Goal: Task Accomplishment & Management: Complete application form

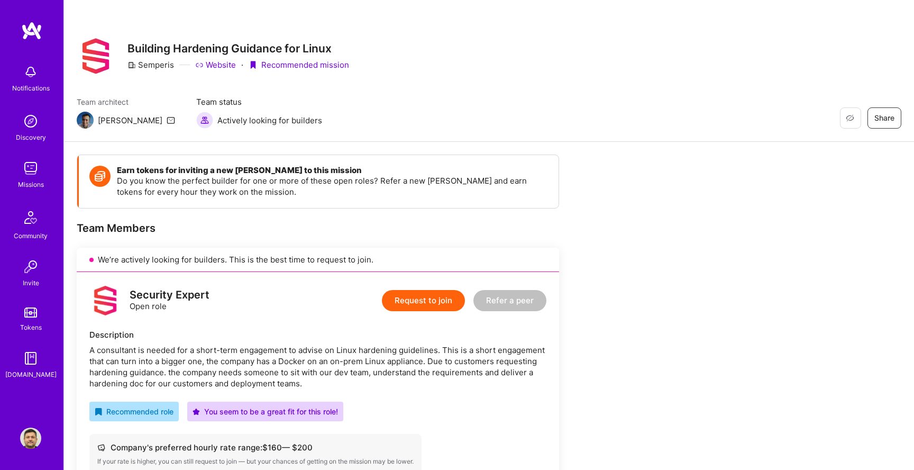
click at [416, 291] on button "Request to join" at bounding box center [423, 300] width 83 height 21
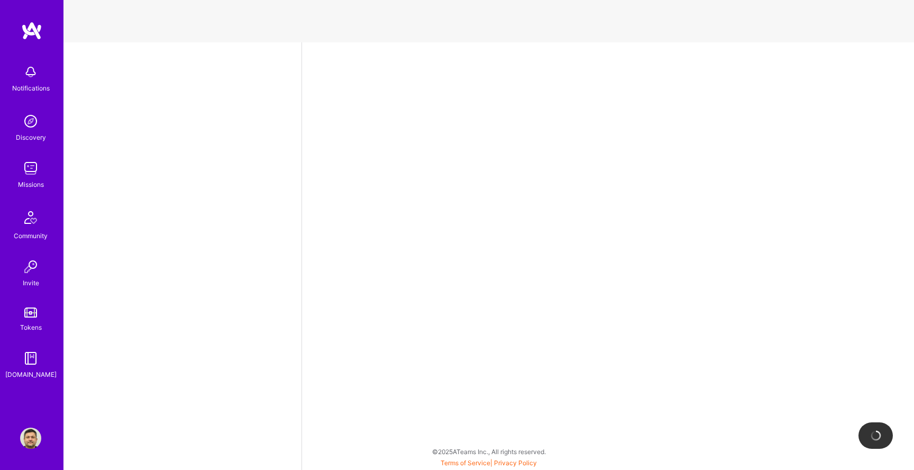
select select "GB"
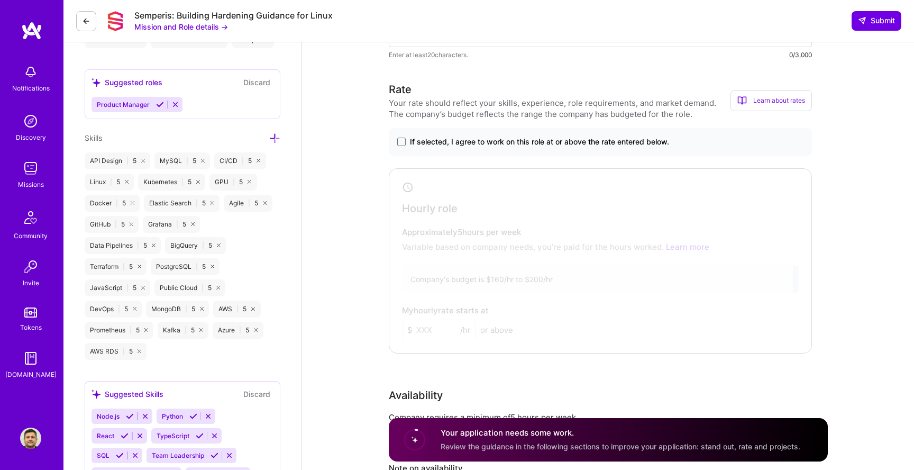
scroll to position [529, 0]
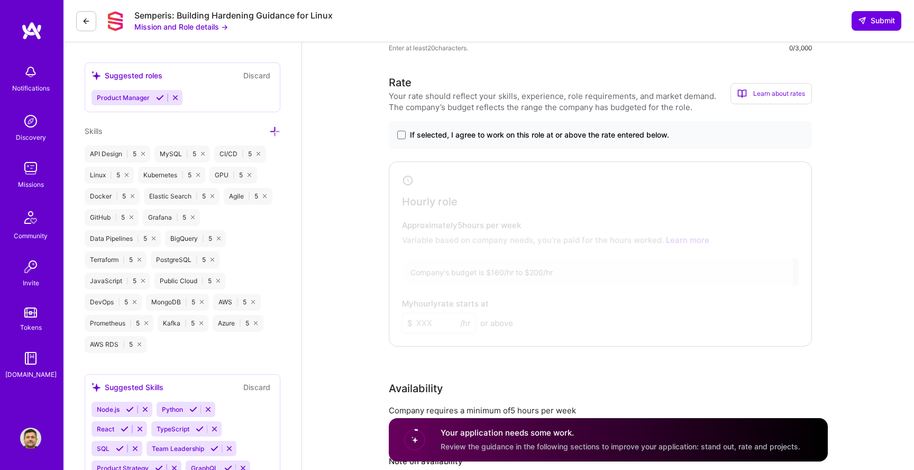
click at [424, 138] on span "If selected, I agree to work on this role at or above the rate entered below." at bounding box center [539, 135] width 259 height 11
click at [0, 0] on input "If selected, I agree to work on this role at or above the rate entered below." at bounding box center [0, 0] width 0 height 0
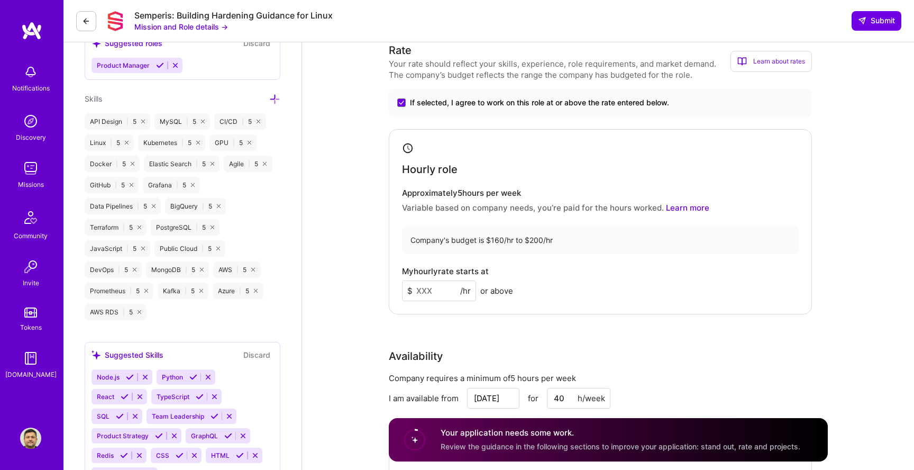
scroll to position [593, 0]
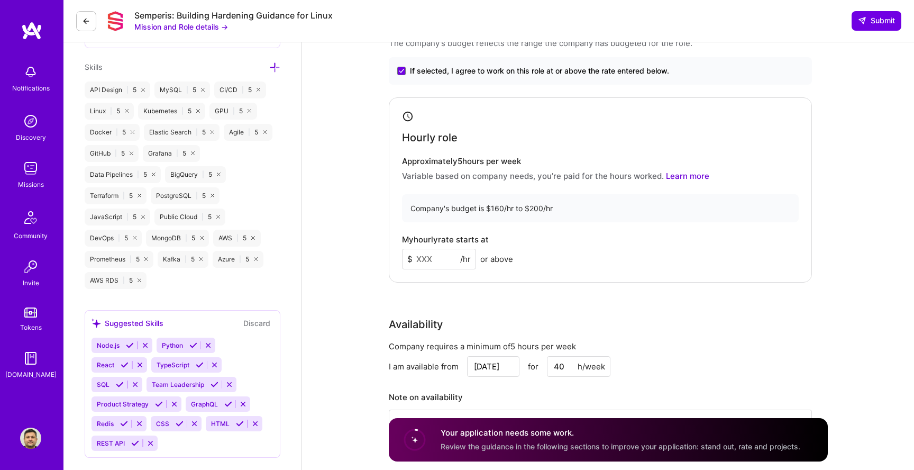
click at [448, 254] on input at bounding box center [439, 259] width 74 height 21
type input "160"
click at [657, 347] on div "Company requires a minimum of 5 hours per week" at bounding box center [600, 346] width 423 height 11
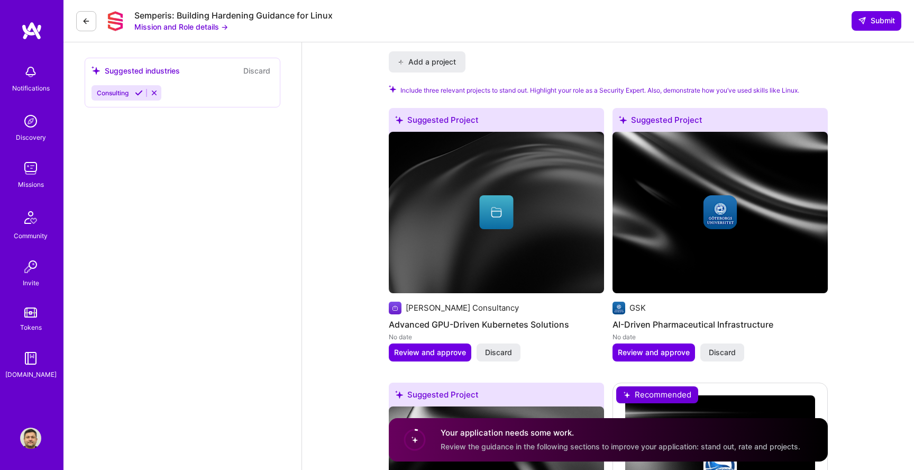
scroll to position [1156, 0]
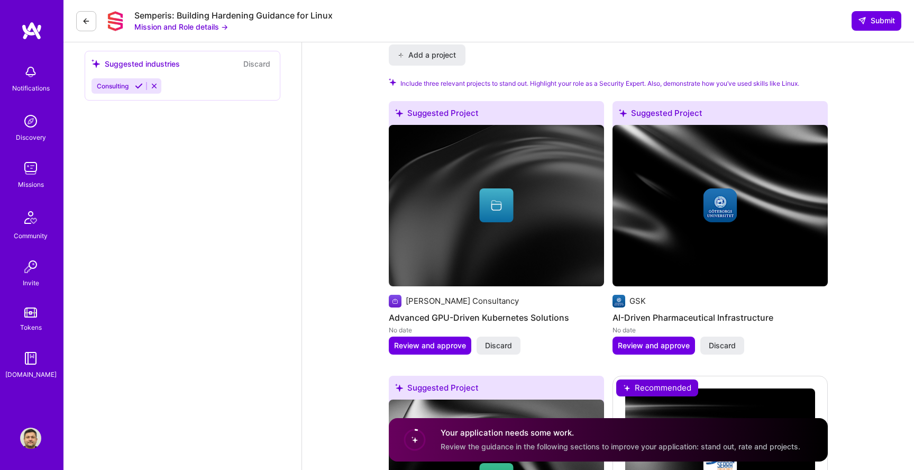
click at [516, 266] on img at bounding box center [496, 205] width 215 height 161
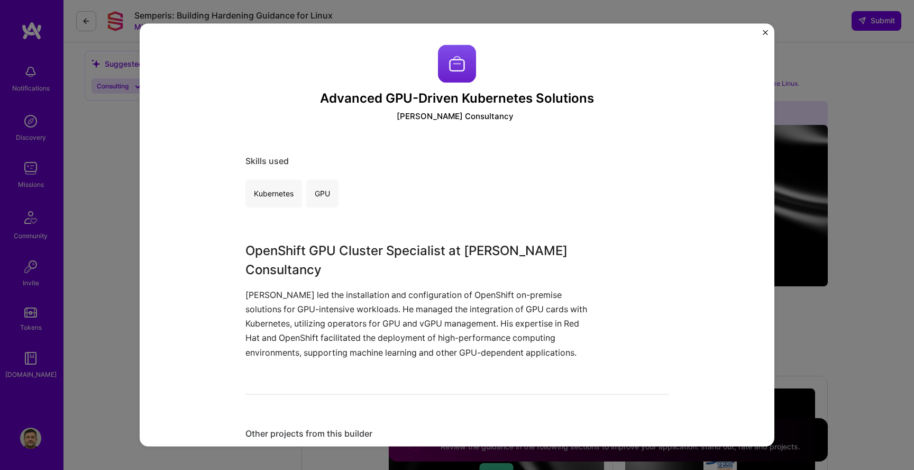
scroll to position [22, 0]
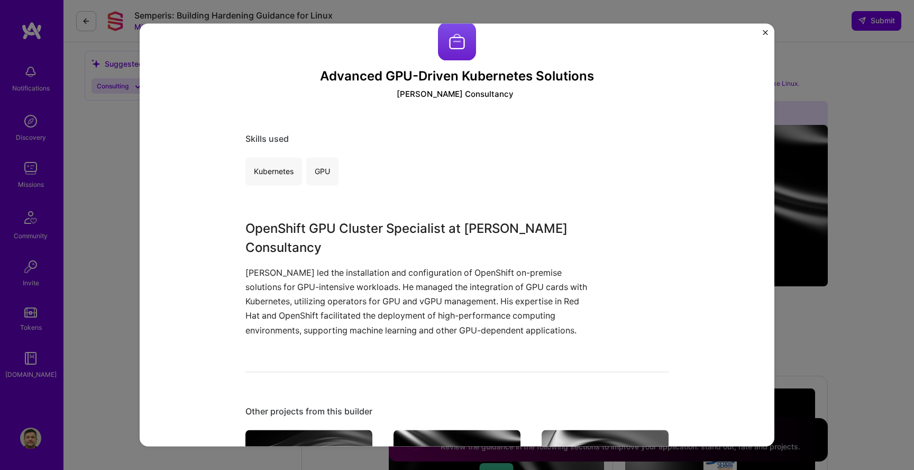
click at [765, 32] on img "Close" at bounding box center [765, 32] width 5 height 5
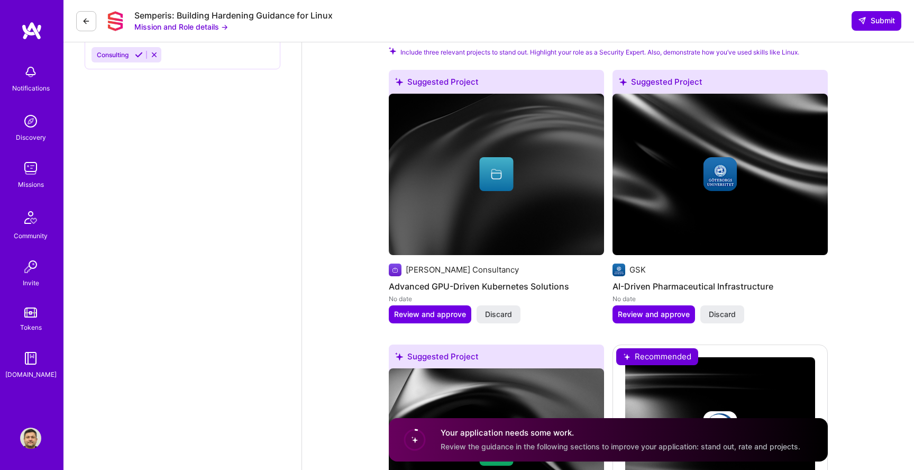
scroll to position [1190, 0]
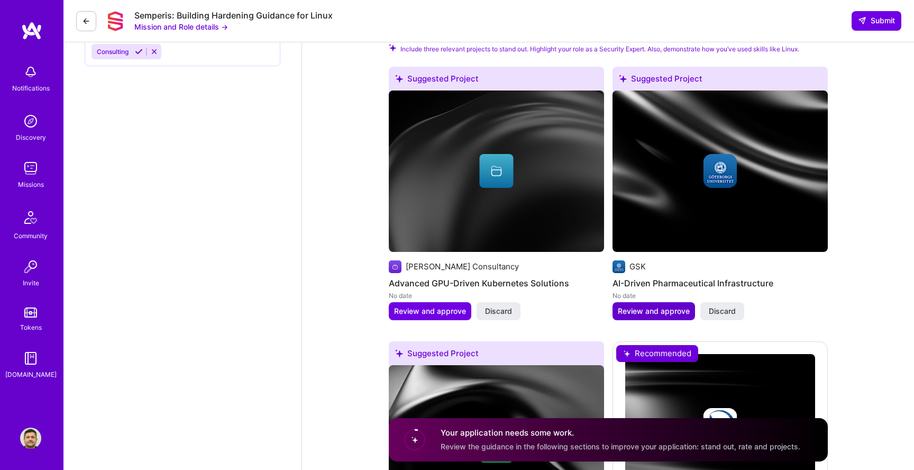
click at [665, 313] on span "Review and approve" at bounding box center [654, 311] width 72 height 11
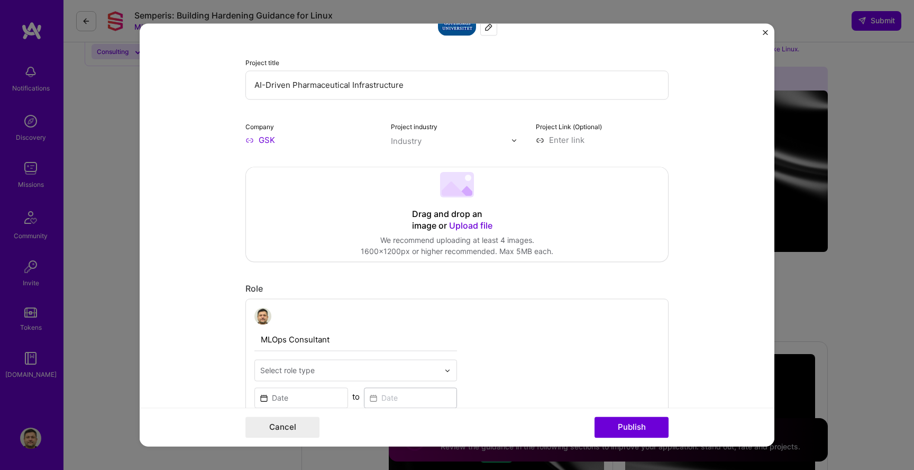
scroll to position [113, 0]
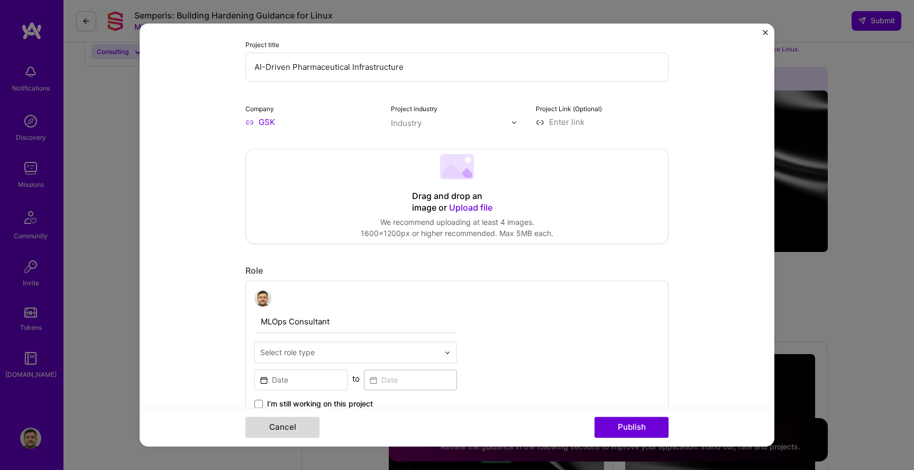
click at [297, 425] on button "Cancel" at bounding box center [282, 427] width 74 height 21
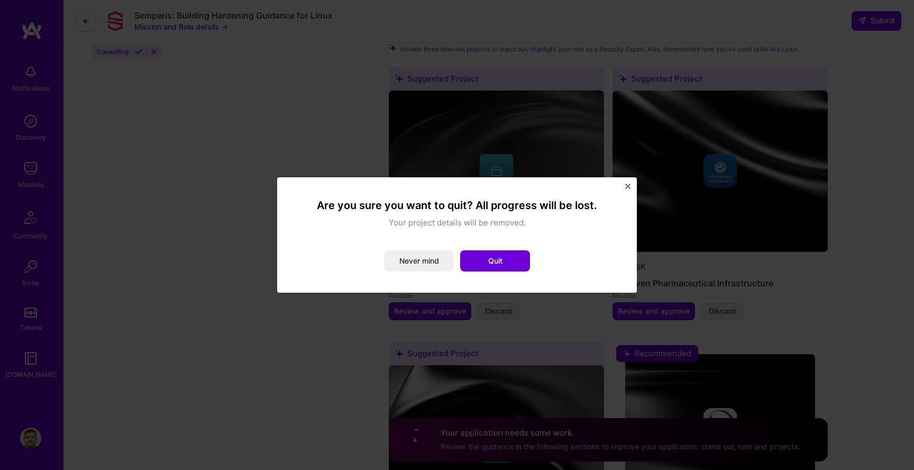
click at [629, 185] on img "Close" at bounding box center [627, 186] width 5 height 5
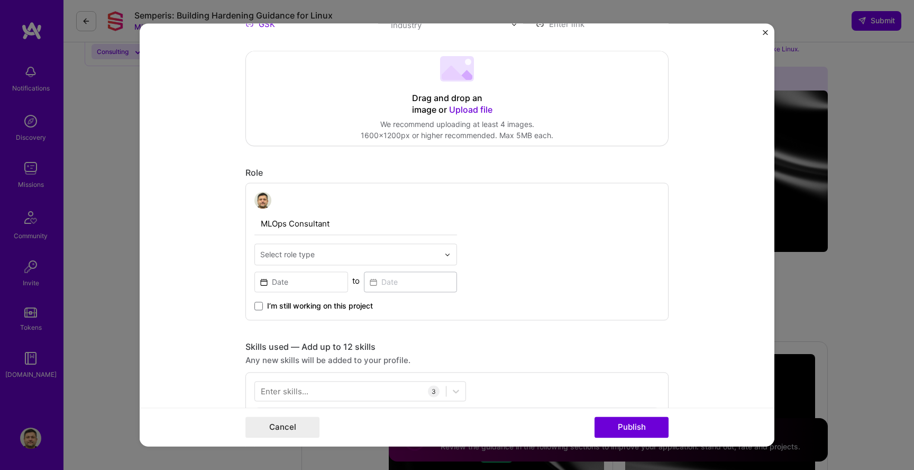
scroll to position [329, 0]
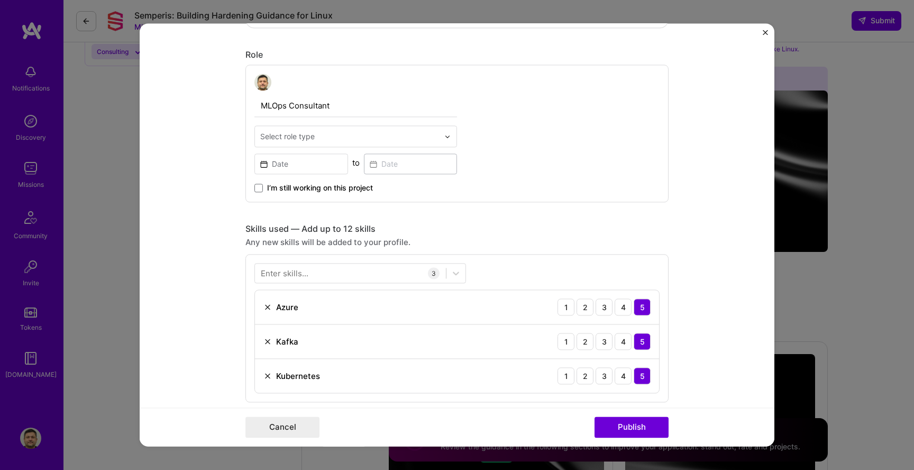
click at [763, 34] on img "Close" at bounding box center [765, 32] width 5 height 5
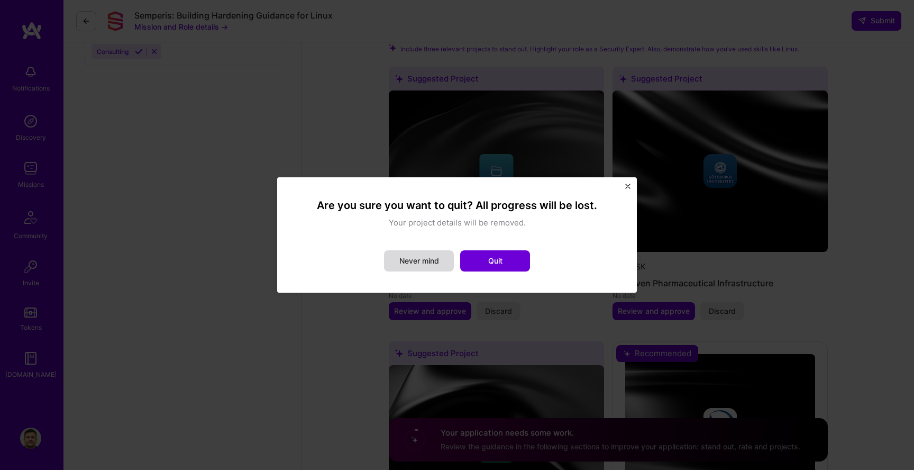
click at [424, 262] on button "Never mind" at bounding box center [419, 260] width 70 height 21
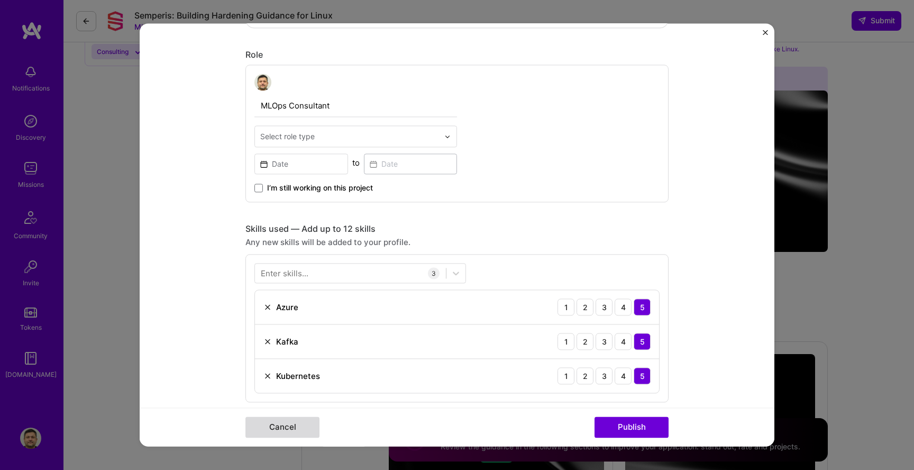
click at [289, 421] on button "Cancel" at bounding box center [282, 427] width 74 height 21
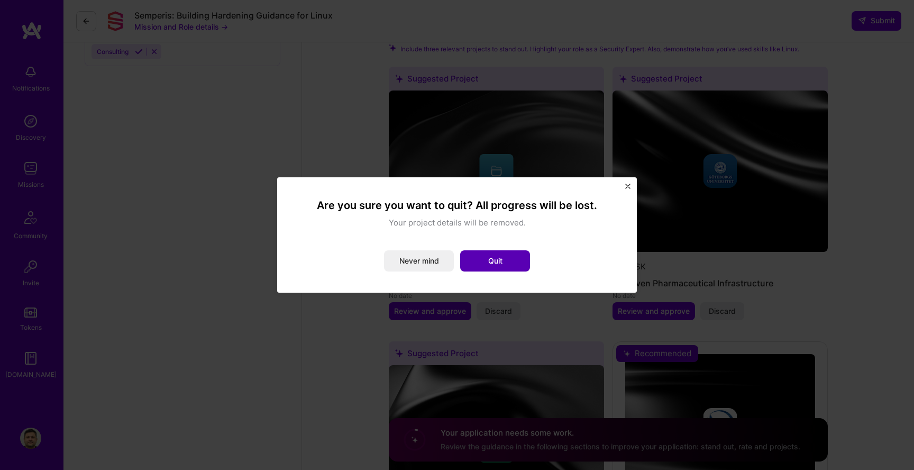
click at [512, 253] on button "Quit" at bounding box center [495, 260] width 70 height 21
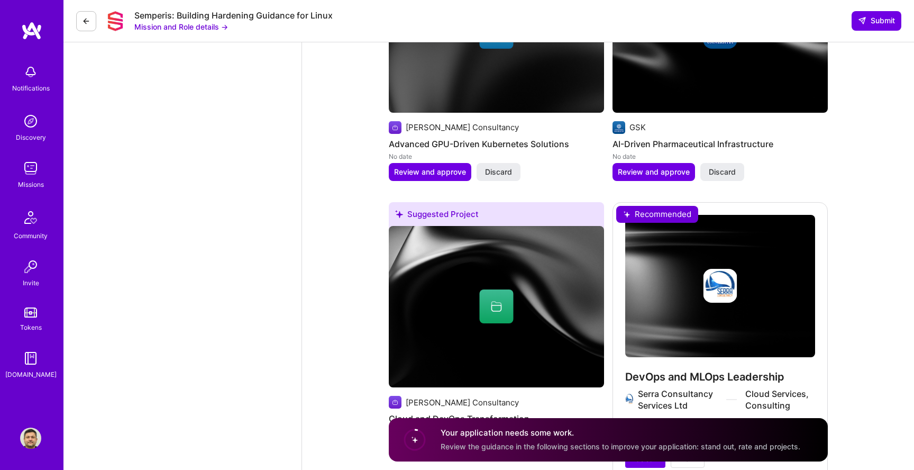
scroll to position [1471, 0]
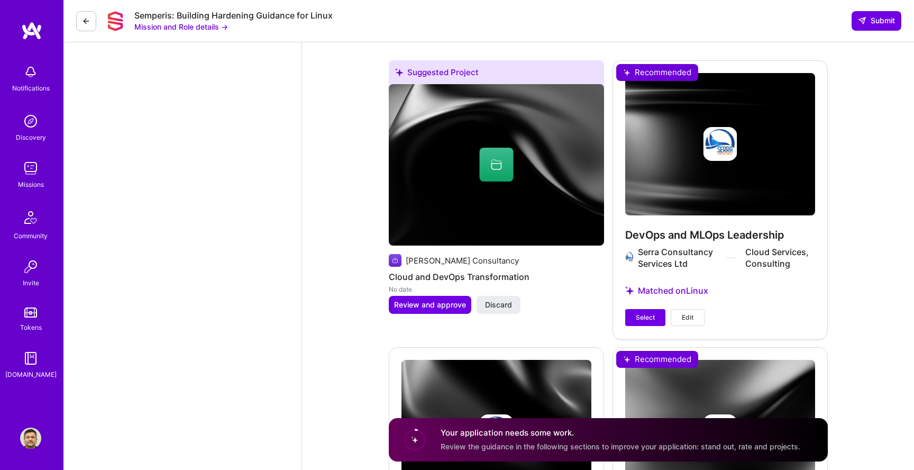
click at [683, 291] on div "DevOps and MLOps Leadership Serra Consultancy Services Ltd Cloud Services, Cons…" at bounding box center [719, 199] width 215 height 278
click at [651, 315] on span "Select" at bounding box center [645, 318] width 19 height 10
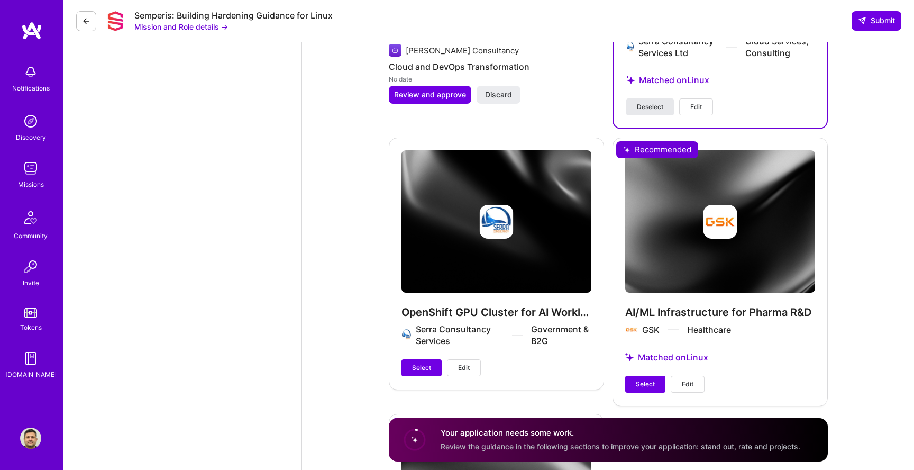
scroll to position [1680, 0]
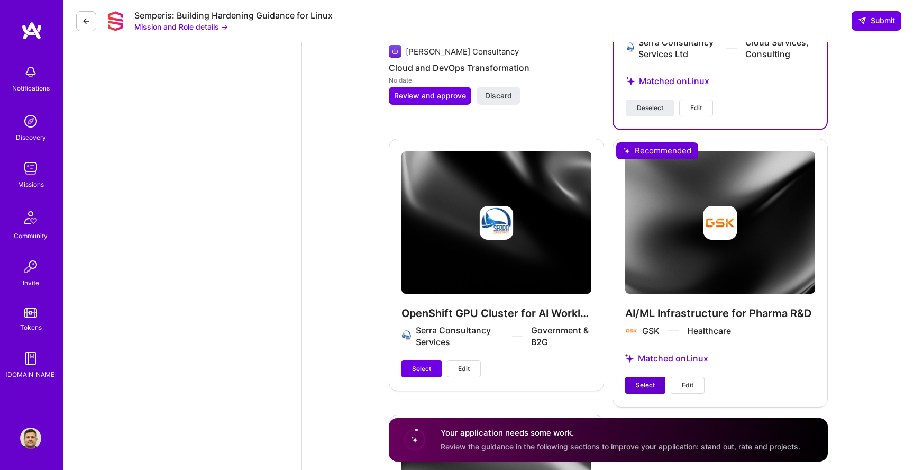
click at [650, 391] on button "Select" at bounding box center [645, 385] width 40 height 17
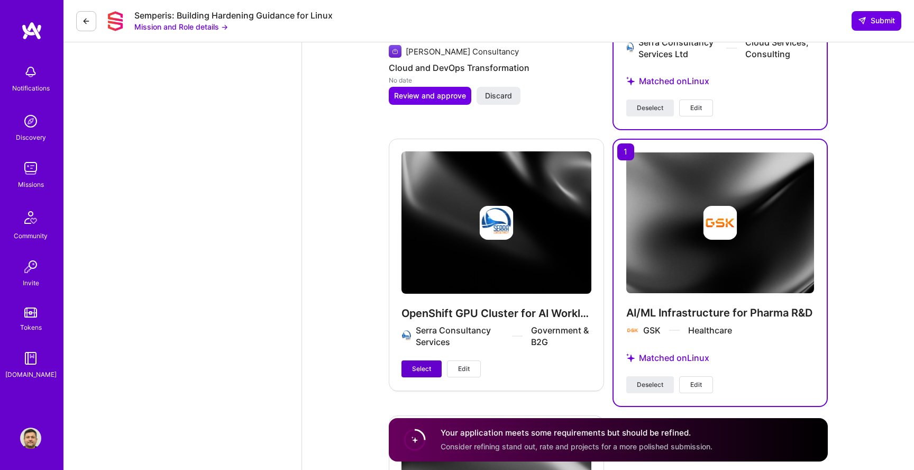
click at [427, 372] on span "Select" at bounding box center [421, 369] width 19 height 10
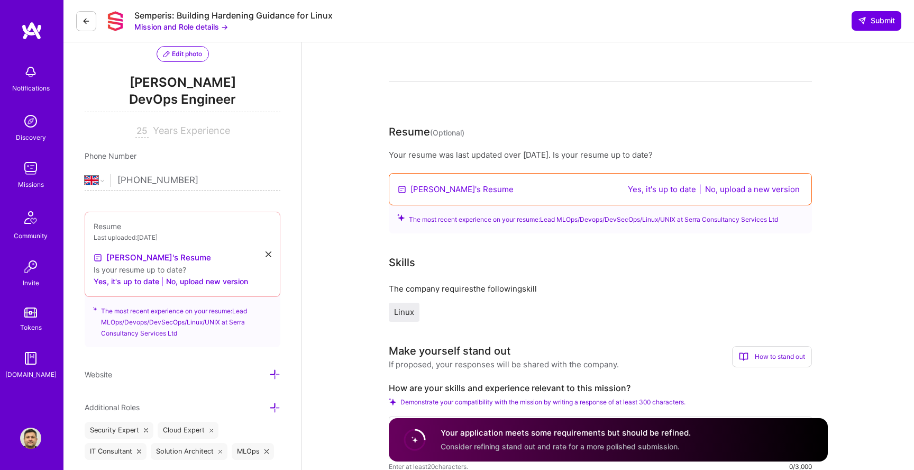
scroll to position [0, 0]
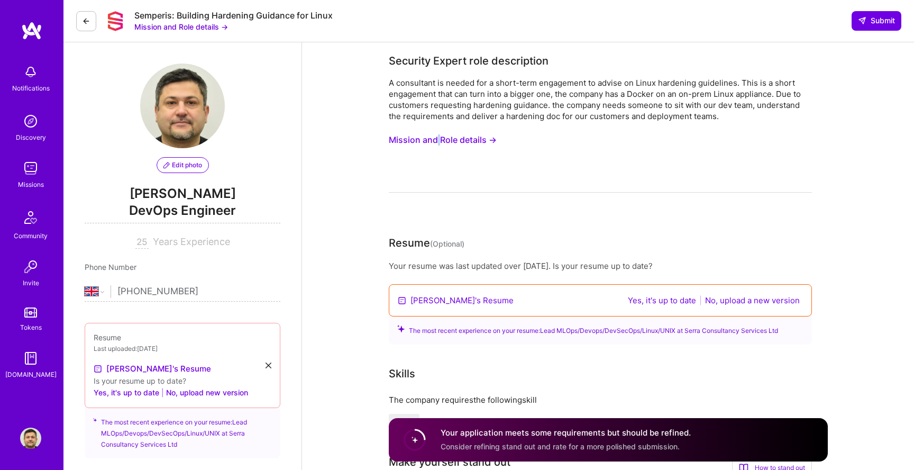
click at [415, 139] on button "Mission and Role details →" at bounding box center [443, 140] width 108 height 20
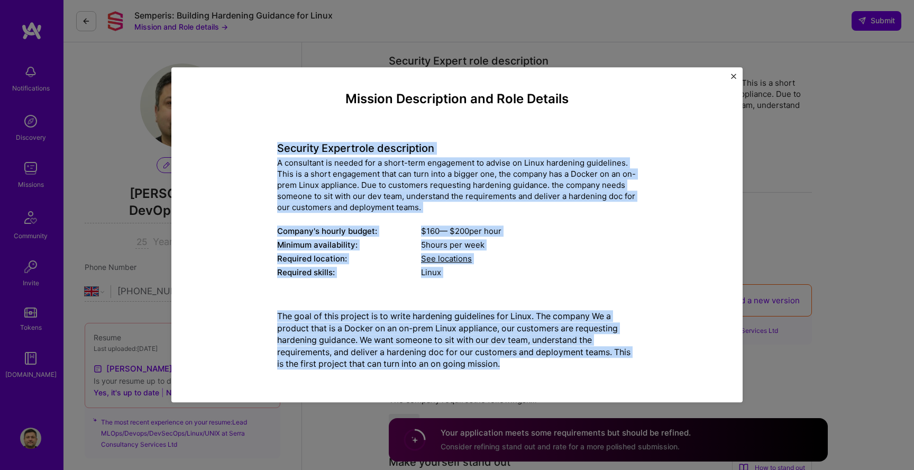
drag, startPoint x: 277, startPoint y: 150, endPoint x: 511, endPoint y: 362, distance: 316.0
click at [511, 362] on div "Mission Description and Role Details Security Expert role description A consult…" at bounding box center [457, 234] width 522 height 286
copy div "Security Expert role description A consultant is needed for a short-term engage…"
click at [659, 129] on div "Mission Description and Role Details Security Expert role description A consult…" at bounding box center [457, 234] width 522 height 286
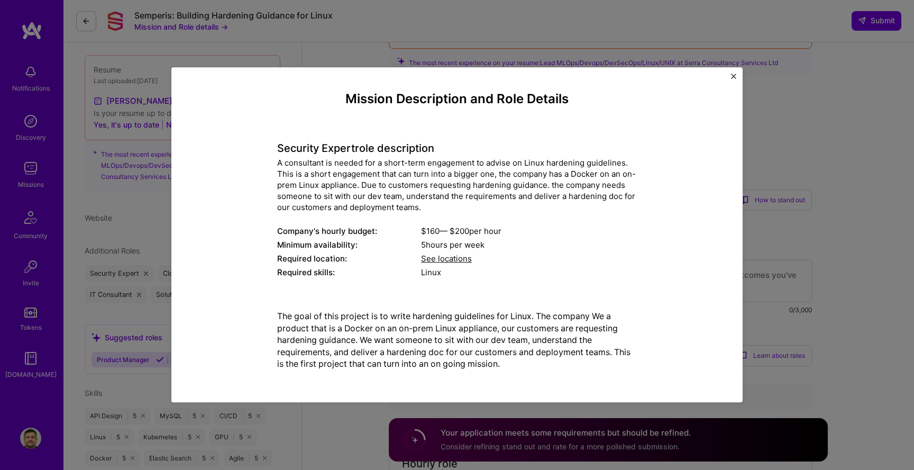
scroll to position [314, 0]
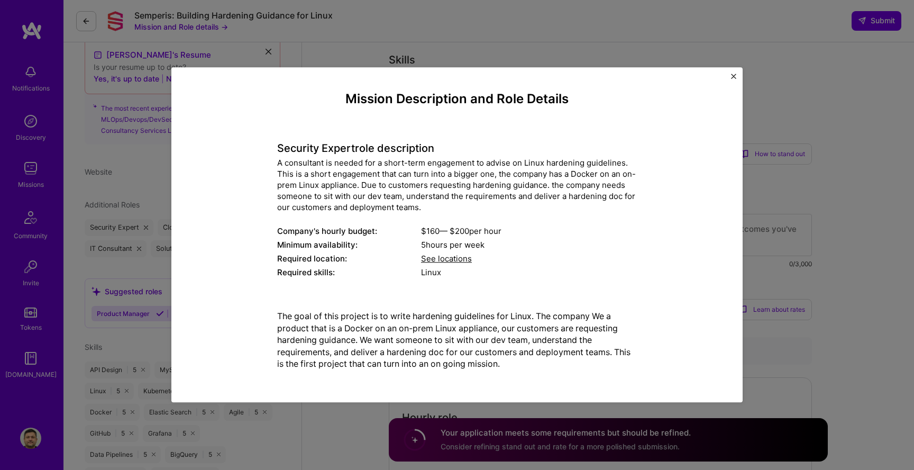
click at [732, 76] on img "Close" at bounding box center [733, 76] width 5 height 5
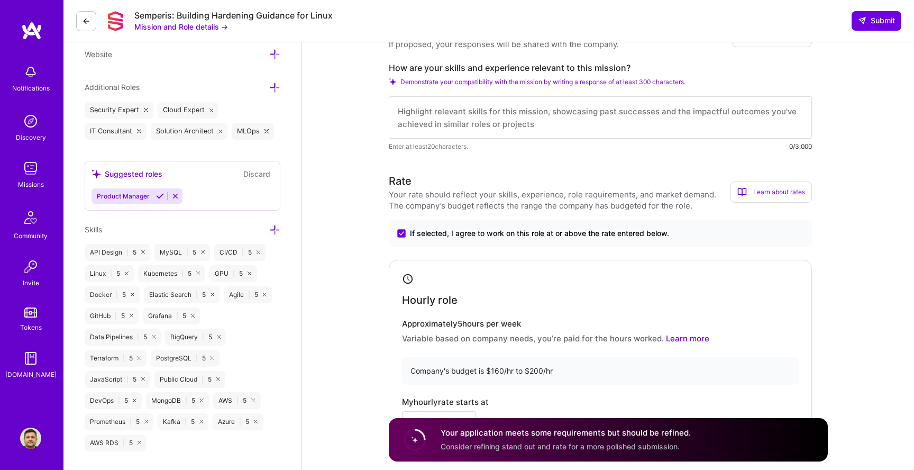
scroll to position [427, 0]
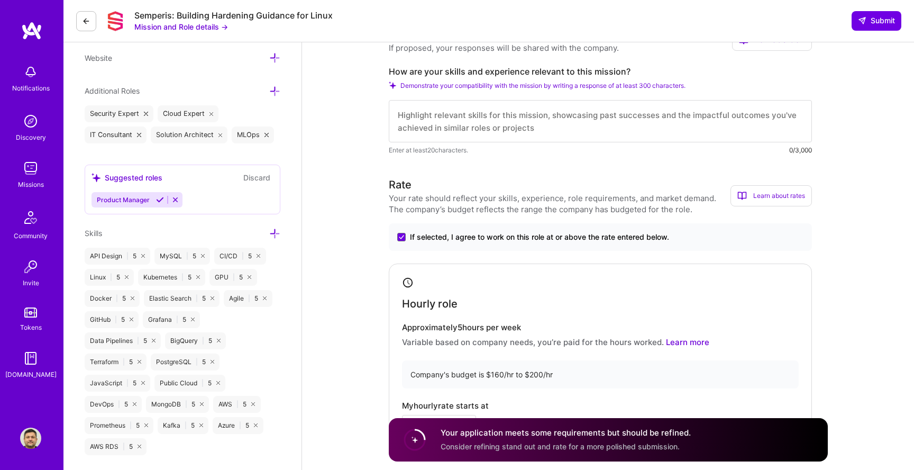
click at [488, 110] on textarea at bounding box center [600, 121] width 423 height 42
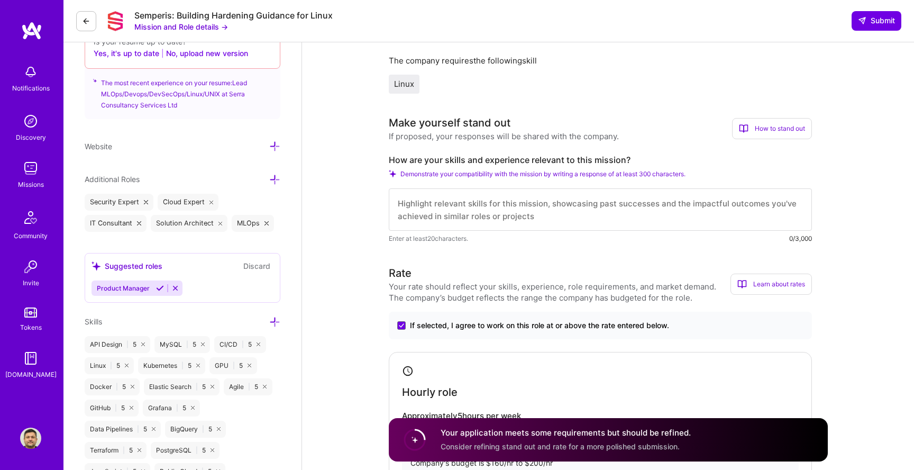
scroll to position [284, 0]
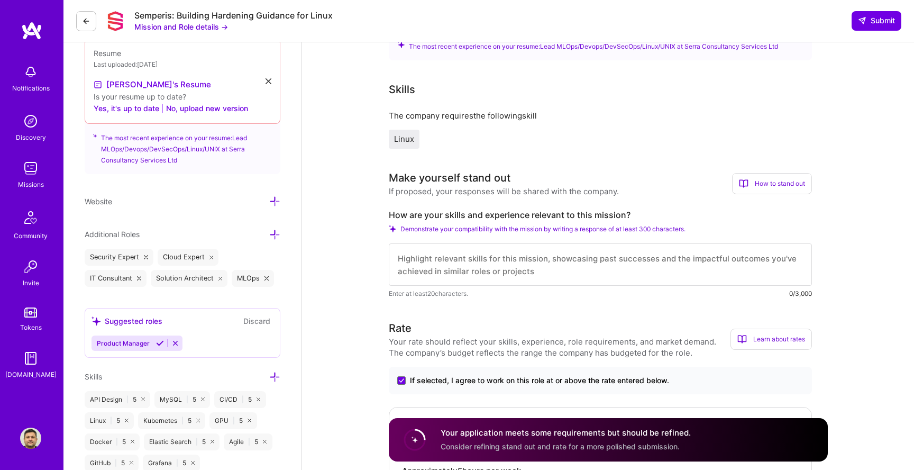
click at [497, 254] on textarea at bounding box center [600, 264] width 423 height 42
paste textarea "I am an SC-cleared DevSecOps/Linux consultant with over 25 years of experience …"
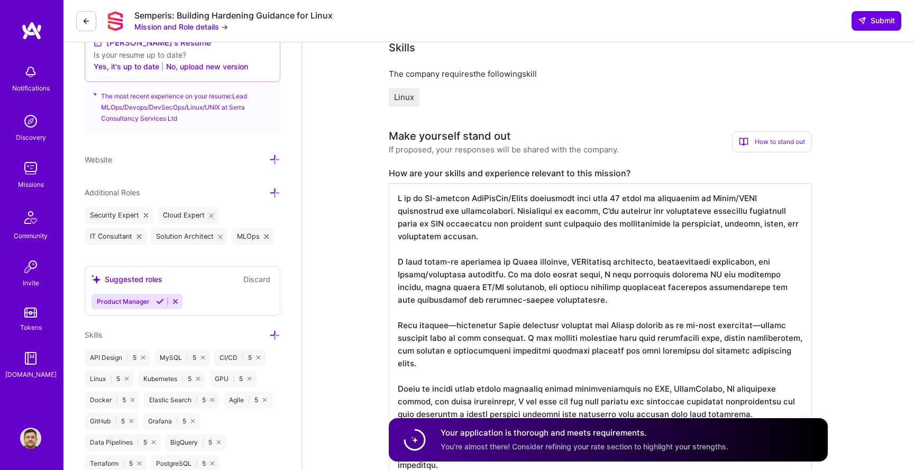
scroll to position [1, 0]
type textarea "I am an SC-cleared DevSecOps/Linux consultant with over 25 years of experience …"
click at [863, 22] on icon at bounding box center [862, 20] width 8 height 8
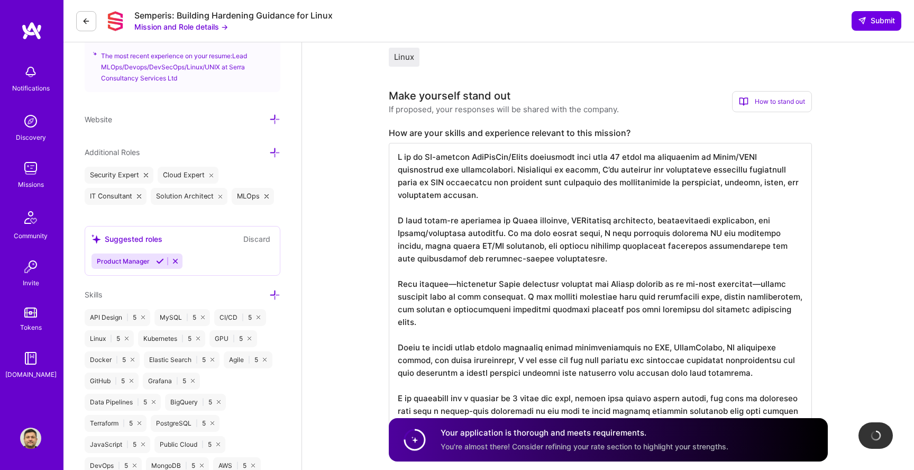
scroll to position [368, 0]
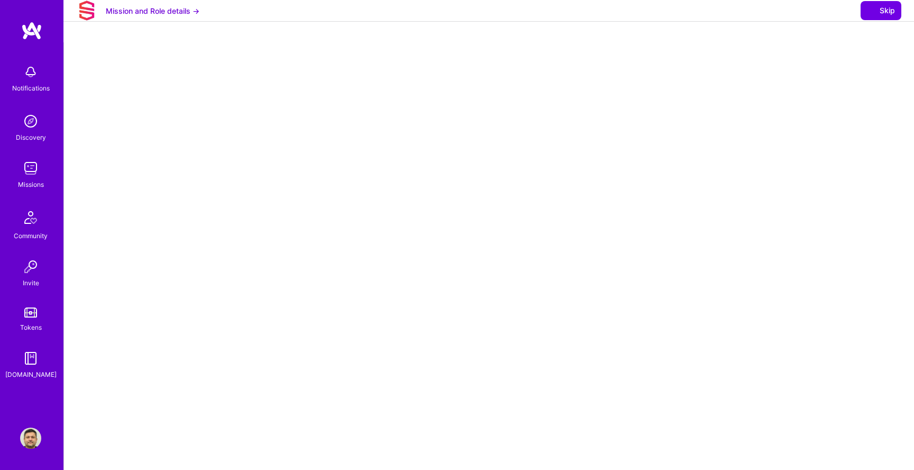
select select "GB"
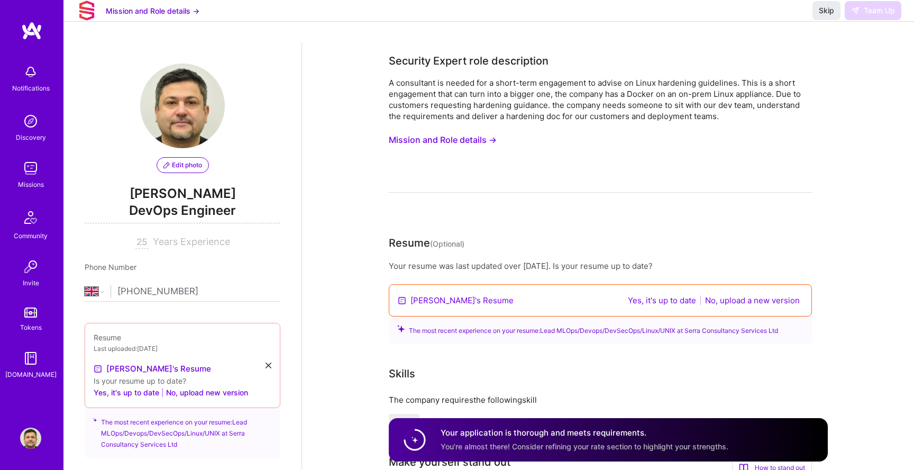
drag, startPoint x: 831, startPoint y: 27, endPoint x: 835, endPoint y: 159, distance: 131.7
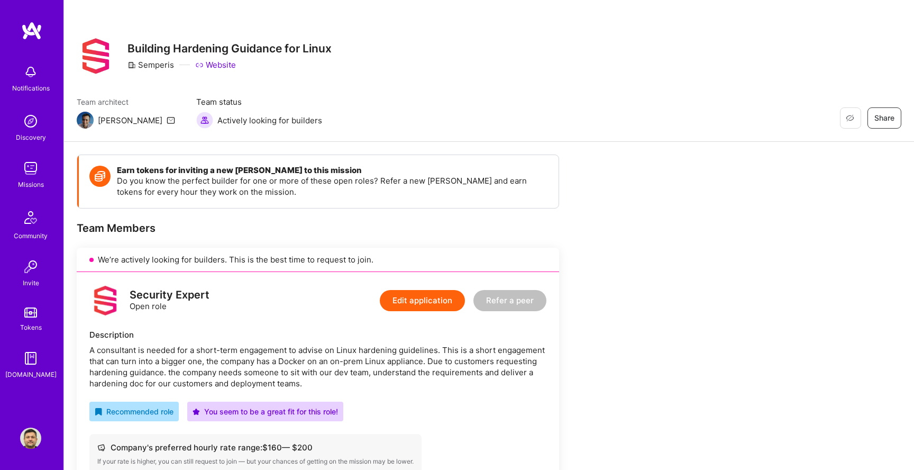
click at [167, 117] on icon at bounding box center [171, 120] width 8 height 8
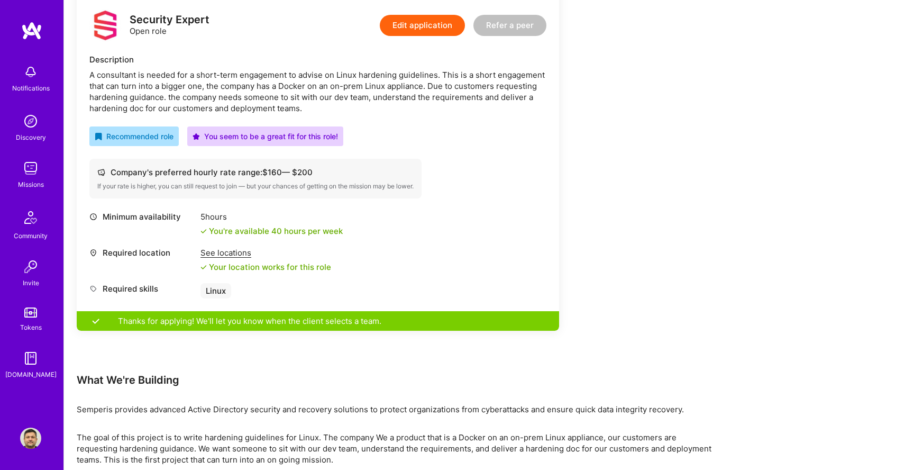
scroll to position [304, 0]
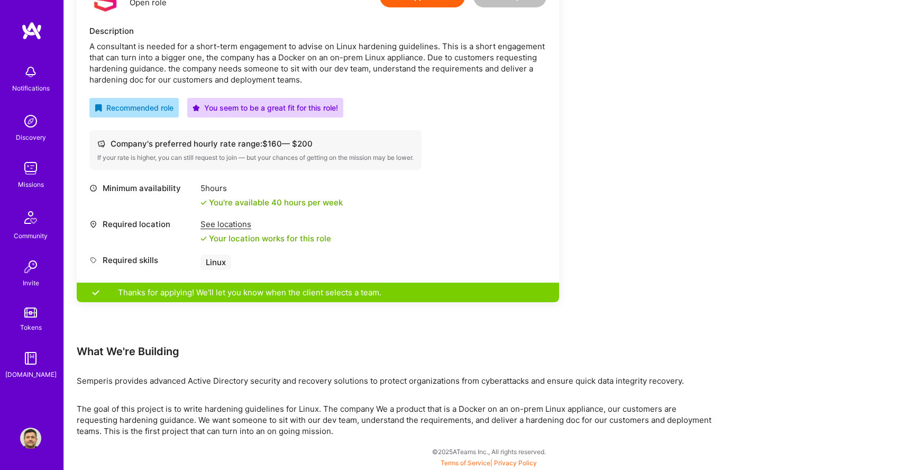
click at [209, 176] on div "Security Expert Open role Edit application Refer a peer Description A consultan…" at bounding box center [318, 125] width 482 height 314
drag, startPoint x: 219, startPoint y: 161, endPoint x: 404, endPoint y: 161, distance: 184.0
click at [404, 161] on div "If your rate is higher, you can still request to join — but your chances of get…" at bounding box center [255, 157] width 316 height 8
